Goal: Task Accomplishment & Management: Use online tool/utility

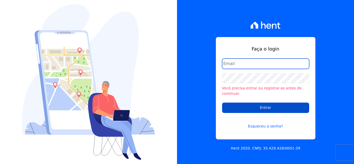
type input "[PERSON_NAME][EMAIL_ADDRESS][DOMAIN_NAME]"
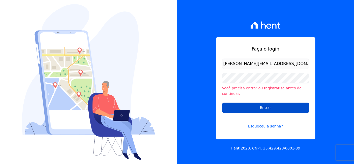
click at [264, 103] on input "Entrar" at bounding box center [265, 108] width 87 height 10
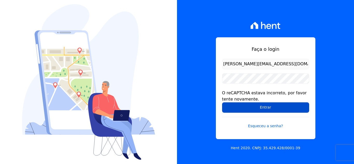
click at [273, 108] on input "Entrar" at bounding box center [265, 108] width 87 height 10
